Goal: Transaction & Acquisition: Purchase product/service

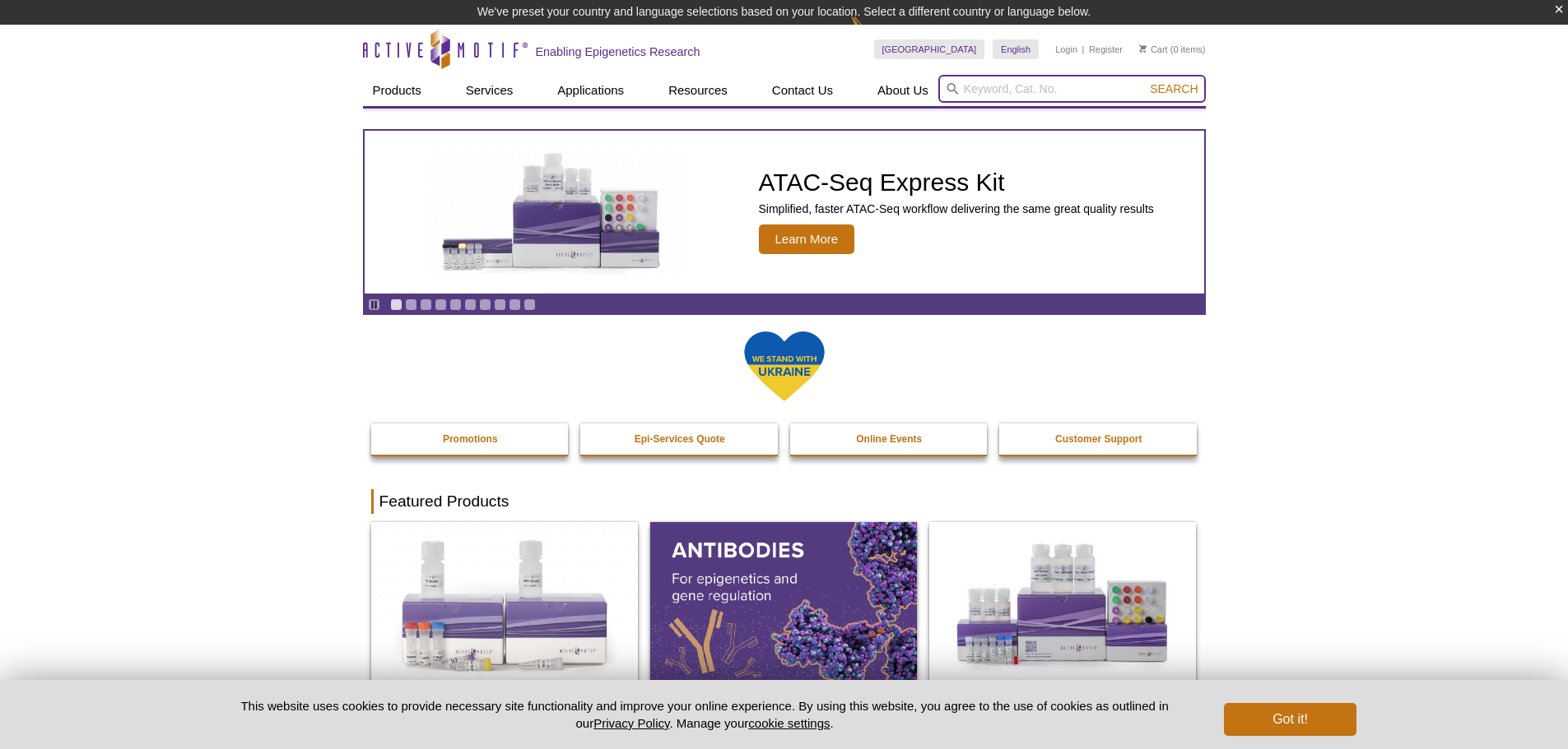
click at [1002, 88] on input "search" at bounding box center [1072, 89] width 267 height 28
type input "ATAC express"
click at [1145, 82] on button "Search" at bounding box center [1174, 89] width 57 height 15
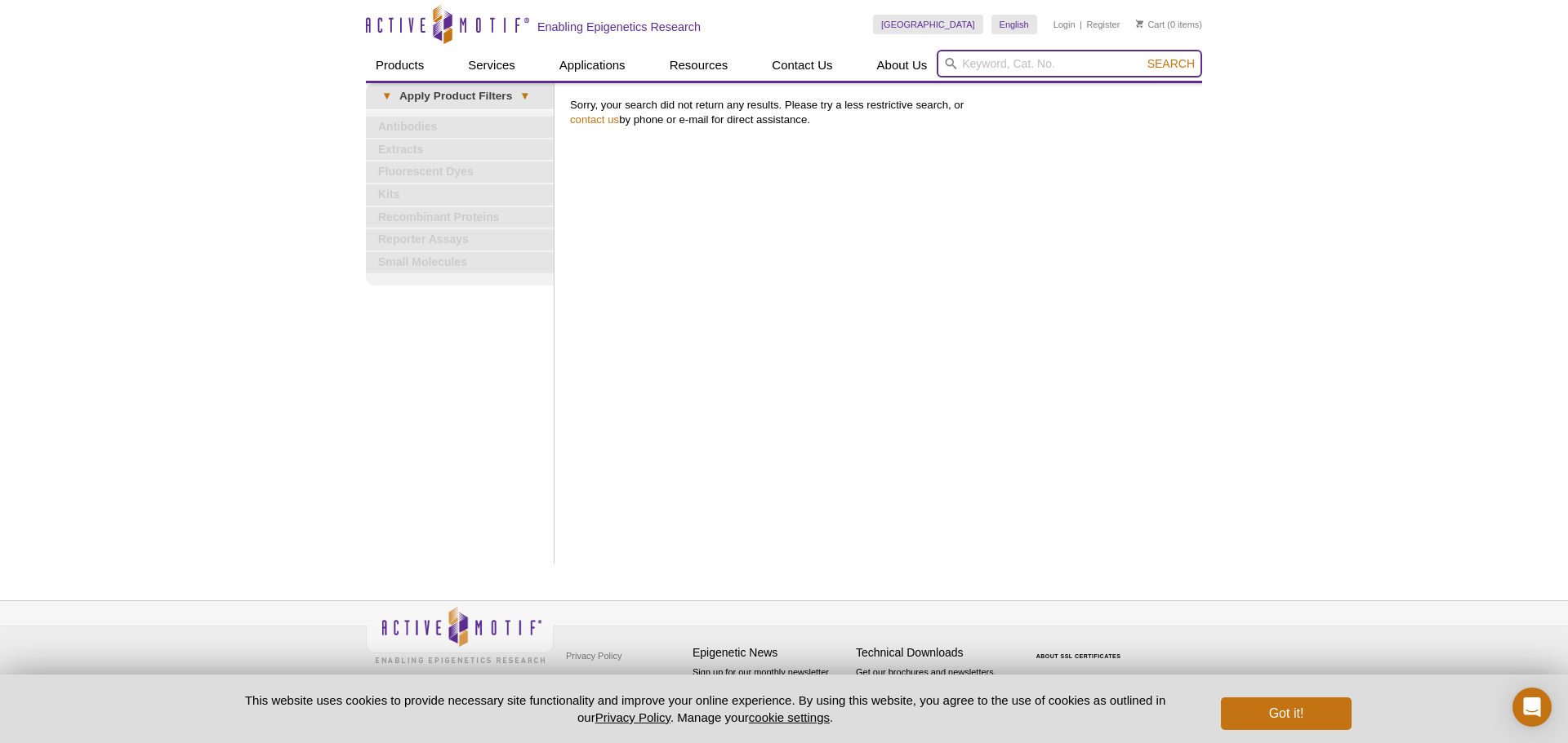
click at [1090, 66] on input "search" at bounding box center [1068, 64] width 265 height 27
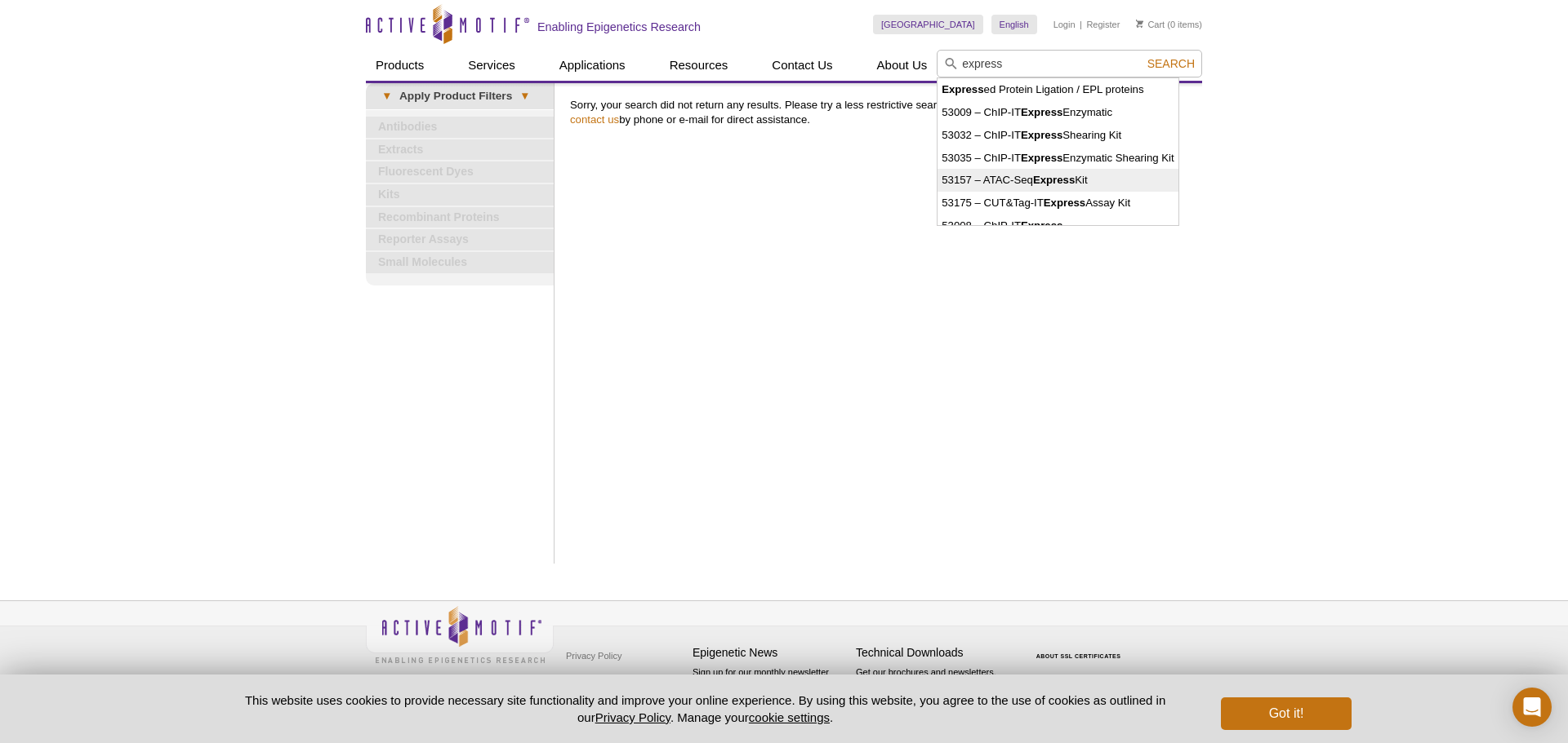
click at [1048, 175] on strong "Express" at bounding box center [1053, 180] width 42 height 13
type input "53157 – ATAC-Seq Express Kit"
